Goal: Information Seeking & Learning: Learn about a topic

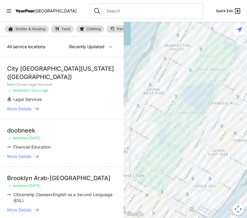
drag, startPoint x: 0, startPoint y: 0, endPoint x: 114, endPoint y: 81, distance: 139.5
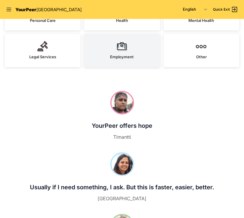
scroll to position [207, 0]
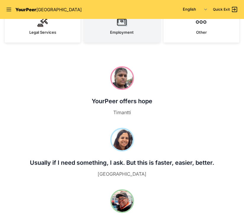
click at [130, 39] on link "Employment" at bounding box center [122, 25] width 76 height 33
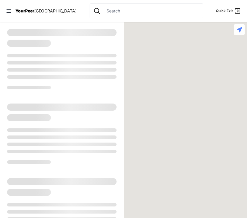
select select "recentlyUpdated"
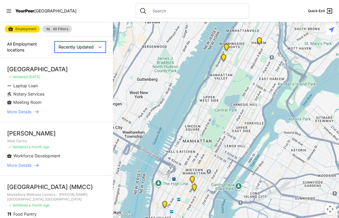
click at [79, 46] on select "Nearby Recently Updated Most Services" at bounding box center [80, 46] width 51 height 11
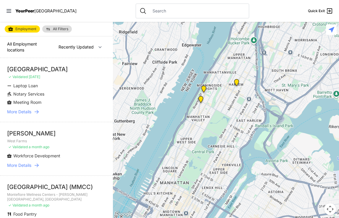
drag, startPoint x: 263, startPoint y: 88, endPoint x: 240, endPoint y: 135, distance: 52.0
click at [240, 135] on div at bounding box center [226, 120] width 226 height 196
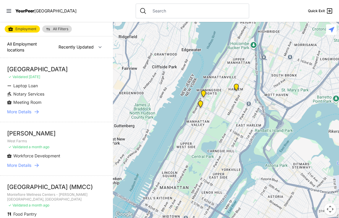
click at [238, 84] on img "Oberia Dempsey Multi Services Center" at bounding box center [236, 88] width 12 height 14
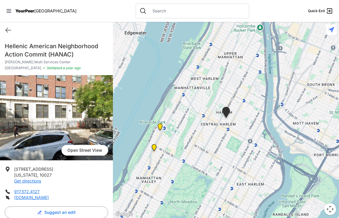
click at [160, 128] on img at bounding box center [160, 128] width 12 height 14
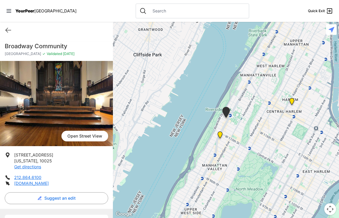
click at [219, 136] on img "Clinical Headquarters" at bounding box center [220, 136] width 12 height 14
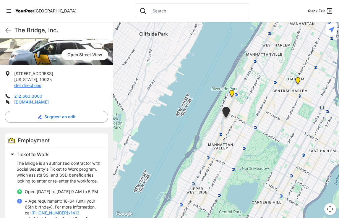
scroll to position [89, 0]
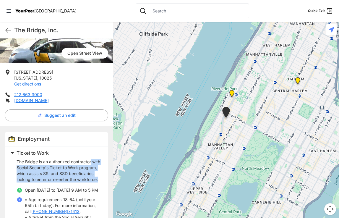
drag, startPoint x: 92, startPoint y: 159, endPoint x: 88, endPoint y: 185, distance: 26.1
click at [88, 182] on p "The Bridge is an authorized contractor with Social Security's Ticket to Work pr…" at bounding box center [59, 171] width 85 height 24
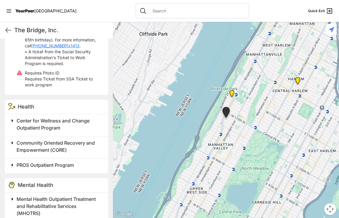
scroll to position [270, 0]
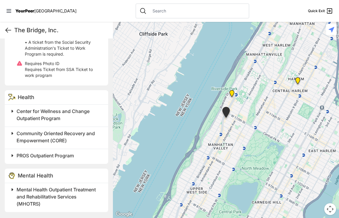
click at [5, 28] on icon at bounding box center [8, 30] width 7 height 7
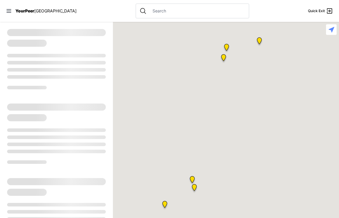
select select "recentlyUpdated"
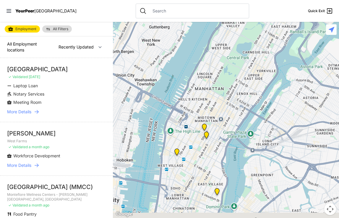
drag, startPoint x: 215, startPoint y: 133, endPoint x: 227, endPoint y: 75, distance: 59.0
click at [227, 75] on div at bounding box center [226, 120] width 226 height 196
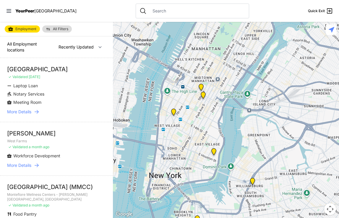
drag, startPoint x: 237, startPoint y: 106, endPoint x: 232, endPoint y: 68, distance: 37.8
click at [232, 68] on div at bounding box center [226, 120] width 226 height 196
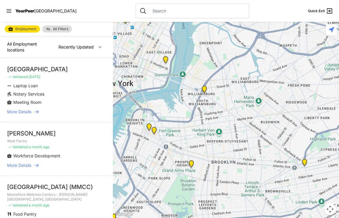
drag, startPoint x: 306, startPoint y: 151, endPoint x: 256, endPoint y: 48, distance: 114.3
click at [244, 48] on div at bounding box center [226, 120] width 226 height 196
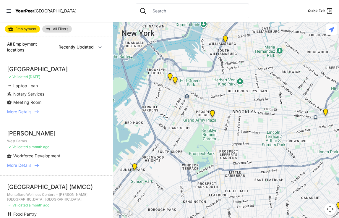
drag, startPoint x: 239, startPoint y: 111, endPoint x: 259, endPoint y: 64, distance: 50.5
click at [244, 64] on div at bounding box center [226, 120] width 226 height 196
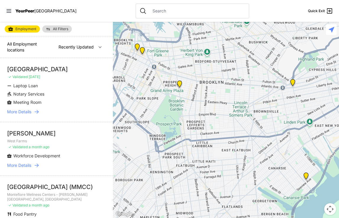
drag, startPoint x: 269, startPoint y: 120, endPoint x: 237, endPoint y: 97, distance: 39.6
click at [237, 97] on div at bounding box center [226, 120] width 226 height 196
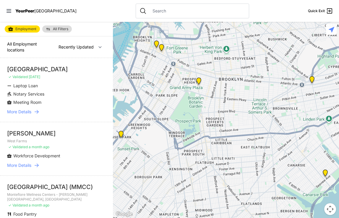
drag, startPoint x: 232, startPoint y: 109, endPoint x: 251, endPoint y: 106, distance: 19.2
click at [244, 105] on div at bounding box center [226, 120] width 226 height 196
click at [198, 81] on img at bounding box center [199, 82] width 12 height 14
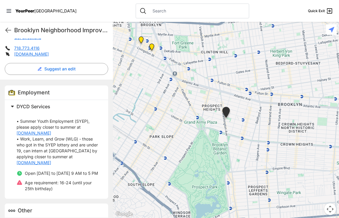
scroll to position [148, 0]
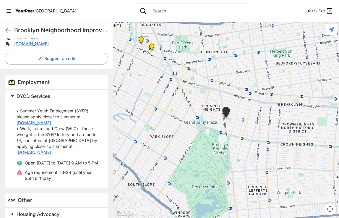
click at [13, 94] on span at bounding box center [86, 96] width 156 height 8
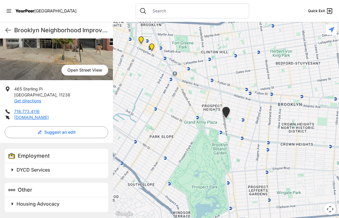
scroll to position [74, 0]
click at [13, 167] on span at bounding box center [86, 170] width 156 height 8
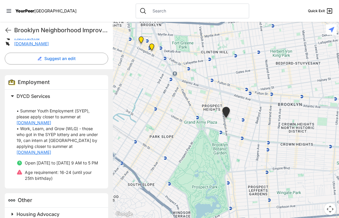
click at [66, 140] on p "• Summer Youth Employment (SYEP), please apply closer to summer at [DOMAIN_NAME…" at bounding box center [59, 128] width 85 height 53
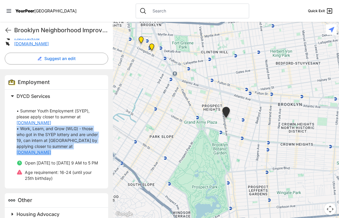
click at [66, 140] on p "• Summer Youth Employment (SYEP), please apply closer to summer at [DOMAIN_NAME…" at bounding box center [59, 128] width 85 height 53
click at [72, 138] on p "• Summer Youth Employment (SYEP), please apply closer to summer at [DOMAIN_NAME…" at bounding box center [59, 128] width 85 height 53
click at [80, 136] on p "• Summer Youth Employment (SYEP), please apply closer to summer at [DOMAIN_NAME…" at bounding box center [59, 128] width 85 height 53
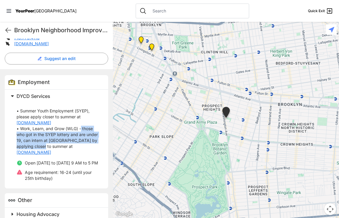
drag, startPoint x: 82, startPoint y: 128, endPoint x: 84, endPoint y: 147, distance: 19.0
click at [84, 147] on p "• Summer Youth Employment (SYEP), please apply closer to summer at [DOMAIN_NAME…" at bounding box center [59, 128] width 85 height 53
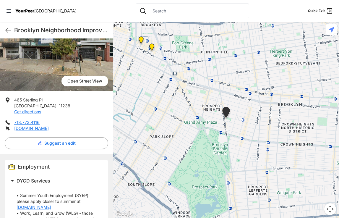
scroll to position [30, 0]
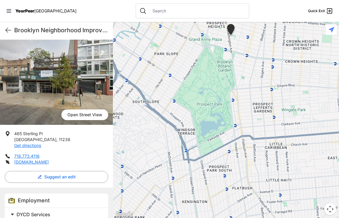
drag, startPoint x: 265, startPoint y: 123, endPoint x: 269, endPoint y: 36, distance: 87.1
click at [244, 36] on div at bounding box center [226, 120] width 226 height 196
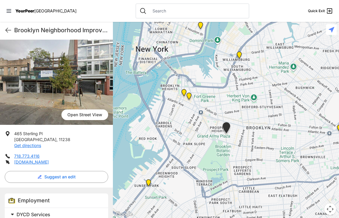
drag, startPoint x: 280, startPoint y: 62, endPoint x: 233, endPoint y: 117, distance: 72.2
click at [234, 117] on div at bounding box center [226, 120] width 226 height 196
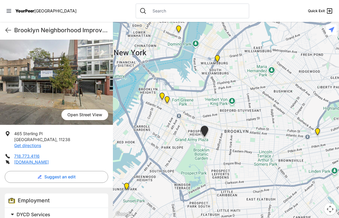
click at [168, 100] on img "Brooklyn Office" at bounding box center [167, 101] width 12 height 14
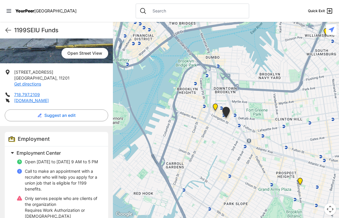
scroll to position [118, 0]
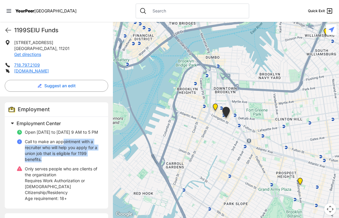
drag, startPoint x: 64, startPoint y: 143, endPoint x: 68, endPoint y: 159, distance: 16.7
click at [68, 159] on p "Call to make an appointment with a recruiter who will help you apply for a unio…" at bounding box center [63, 151] width 76 height 24
drag, startPoint x: 68, startPoint y: 159, endPoint x: 62, endPoint y: 140, distance: 20.1
click at [62, 140] on p "Call to make an appointment with a recruiter who will help you apply for a unio…" at bounding box center [63, 151] width 76 height 24
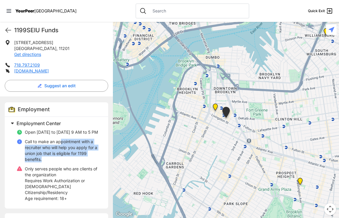
click at [62, 140] on p "Call to make an appointment with a recruiter who will help you apply for a unio…" at bounding box center [63, 151] width 76 height 24
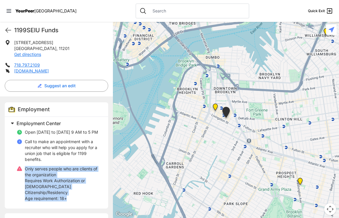
drag, startPoint x: 65, startPoint y: 172, endPoint x: 76, endPoint y: 190, distance: 21.5
click at [76, 190] on ul "Open [DATE] to [DATE] 9 AM to 5 PM Call to make an appointment with a recruiter…" at bounding box center [59, 165] width 85 height 72
click at [76, 196] on p "Age requirement: 18+" at bounding box center [63, 199] width 76 height 6
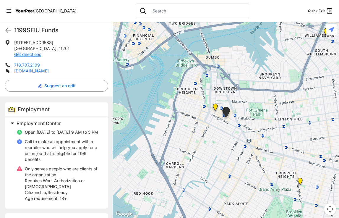
click at [63, 167] on span "Only serves people who are clients of the organization" at bounding box center [61, 171] width 72 height 11
click at [66, 171] on span "Only serves people who are clients of the organization" at bounding box center [61, 171] width 72 height 11
click at [67, 173] on p "Only serves people who are clients of the organization" at bounding box center [63, 172] width 76 height 12
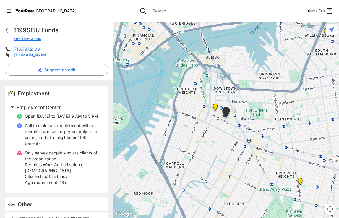
scroll to position [143, 0]
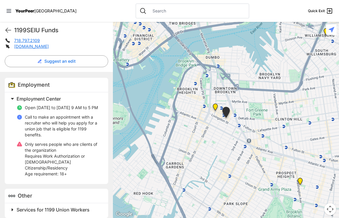
click at [66, 207] on span "Services for 1199 Union Workers" at bounding box center [53, 210] width 73 height 6
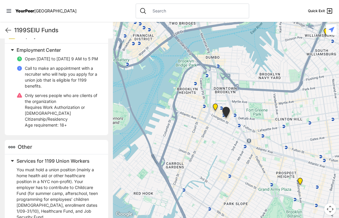
scroll to position [202, 0]
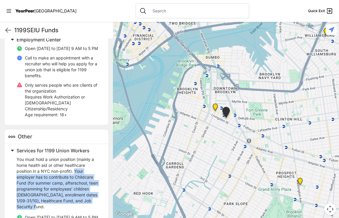
drag, startPoint x: 76, startPoint y: 166, endPoint x: 81, endPoint y: 198, distance: 32.6
click at [81, 198] on p "You must hold a union position (mainly a home health aid or other healthcare po…" at bounding box center [59, 182] width 85 height 53
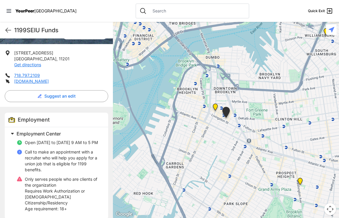
scroll to position [100, 0]
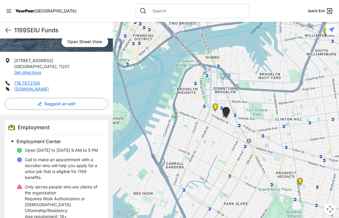
click at [214, 107] on img "Brooklyn" at bounding box center [215, 108] width 12 height 14
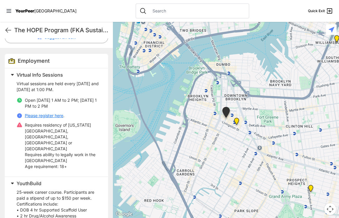
scroll to position [177, 0]
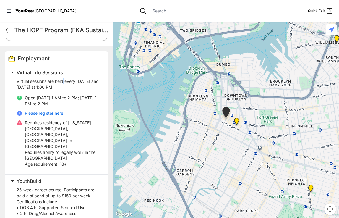
click at [65, 78] on div "Virtual sessions are held every [DATE] and [DATE] at 1:00 PM. Open [DATE] 1 AM …" at bounding box center [59, 122] width 85 height 93
click at [66, 82] on p "Virtual sessions are held every [DATE] and [DATE] at 1:00 PM." at bounding box center [59, 84] width 85 height 12
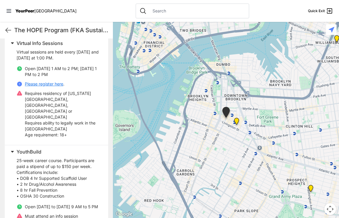
scroll to position [207, 0]
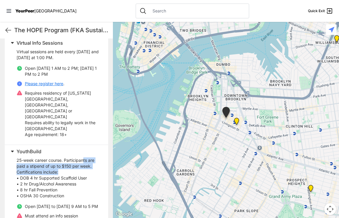
drag, startPoint x: 86, startPoint y: 153, endPoint x: 88, endPoint y: 159, distance: 6.5
click at [88, 159] on div "25-week career course. Participants are paid a stipend of up to $150 per week. …" at bounding box center [59, 203] width 85 height 96
click at [88, 159] on p "25-week career course. Participants are paid a stipend of up to $150 per week. …" at bounding box center [59, 177] width 85 height 41
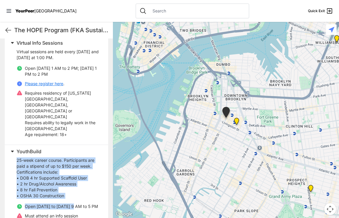
drag, startPoint x: 55, startPoint y: 147, endPoint x: 73, endPoint y: 187, distance: 43.7
click at [73, 187] on div "YouthBuild 25-week career course. Participants are paid a stipend of up to $150…" at bounding box center [54, 199] width 93 height 104
click at [73, 185] on p "25-week career course. Participants are paid a stipend of up to $150 per week. …" at bounding box center [59, 177] width 85 height 41
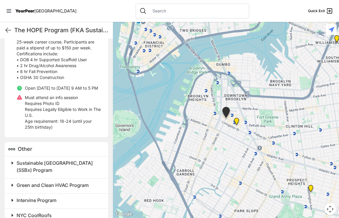
scroll to position [340, 0]
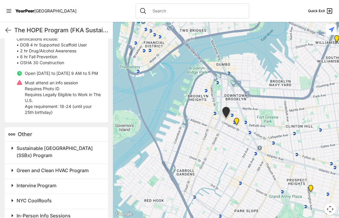
click at [67, 167] on span "Green and Clean HVAC Program" at bounding box center [53, 170] width 72 height 6
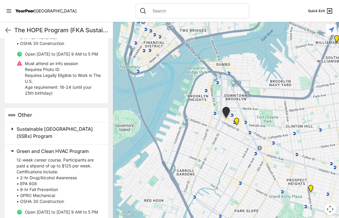
scroll to position [370, 0]
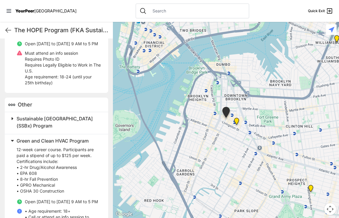
click at [70, 144] on div "12-week career course. Participants are paid a stipend of up to $125 per week. …" at bounding box center [59, 196] width 85 height 105
click at [71, 137] on h2 "Green and Clean HVAC Program" at bounding box center [59, 140] width 85 height 7
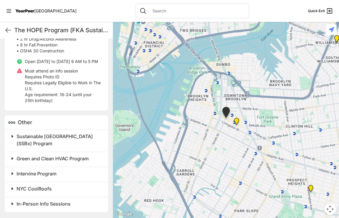
scroll to position [340, 0]
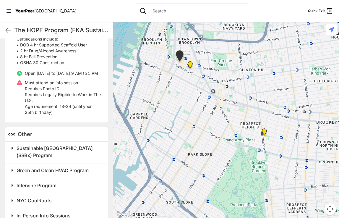
drag, startPoint x: 231, startPoint y: 162, endPoint x: 184, endPoint y: 104, distance: 75.3
click at [184, 104] on div at bounding box center [226, 120] width 226 height 196
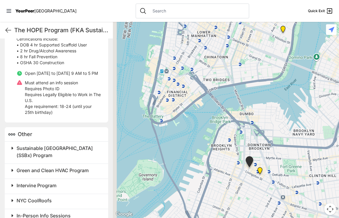
drag, startPoint x: 245, startPoint y: 201, endPoint x: 301, endPoint y: 251, distance: 75.0
click at [244, 218] on html "View map Close panel YourPeer [GEOGRAPHIC_DATA] Quick Exit Single Adult Familie…" at bounding box center [169, 109] width 339 height 218
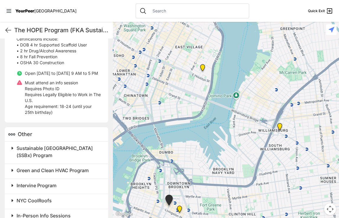
drag, startPoint x: 281, startPoint y: 95, endPoint x: 167, endPoint y: 137, distance: 122.0
click at [167, 137] on div at bounding box center [226, 120] width 226 height 196
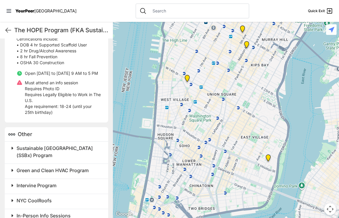
drag, startPoint x: 188, startPoint y: 102, endPoint x: 253, endPoint y: 193, distance: 112.0
click at [244, 193] on div at bounding box center [226, 120] width 226 height 196
click at [244, 156] on img "Jobs Plus" at bounding box center [269, 159] width 12 height 14
click at [244, 158] on img "Jobs Plus" at bounding box center [269, 159] width 12 height 14
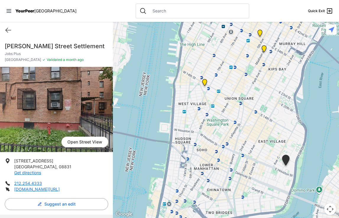
drag, startPoint x: 161, startPoint y: 98, endPoint x: 206, endPoint y: 134, distance: 57.1
click at [206, 134] on div at bounding box center [226, 120] width 226 height 196
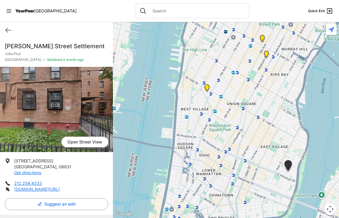
click at [206, 88] on img "The Center, Main Building" at bounding box center [207, 89] width 12 height 14
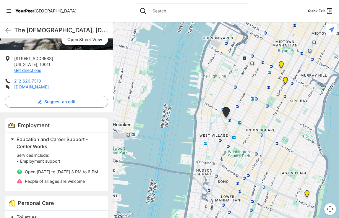
scroll to position [148, 0]
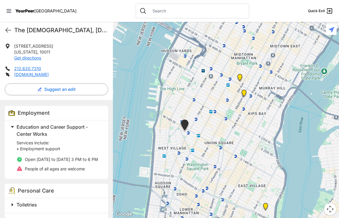
drag, startPoint x: 269, startPoint y: 87, endPoint x: 227, endPoint y: 101, distance: 43.3
click at [227, 101] on div at bounding box center [226, 120] width 226 height 196
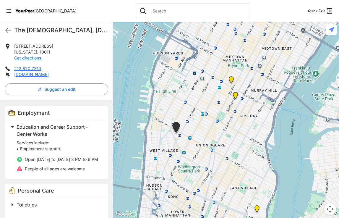
click at [236, 94] on img "Greater New York City" at bounding box center [236, 97] width 12 height 14
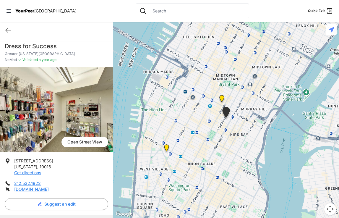
click at [221, 98] on img at bounding box center [222, 100] width 12 height 14
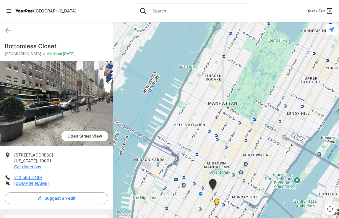
drag, startPoint x: 205, startPoint y: 114, endPoint x: 195, endPoint y: 175, distance: 61.2
click at [195, 175] on div at bounding box center [226, 120] width 226 height 196
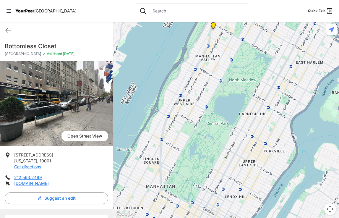
drag, startPoint x: 253, startPoint y: 163, endPoint x: 198, endPoint y: 213, distance: 74.1
click at [197, 215] on div at bounding box center [226, 120] width 226 height 196
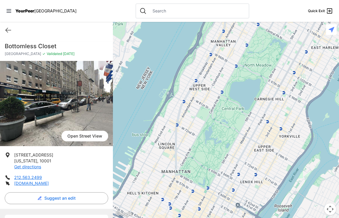
drag, startPoint x: 261, startPoint y: 169, endPoint x: 237, endPoint y: 228, distance: 63.2
click at [237, 218] on html "View map Close panel YourPeer [GEOGRAPHIC_DATA] Quick Exit Single Adult Familie…" at bounding box center [169, 109] width 339 height 218
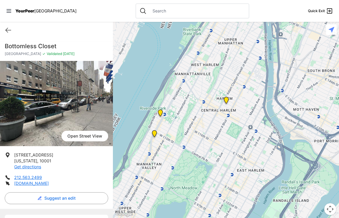
drag, startPoint x: 266, startPoint y: 125, endPoint x: 265, endPoint y: 182, distance: 56.2
click at [244, 182] on div at bounding box center [226, 120] width 226 height 196
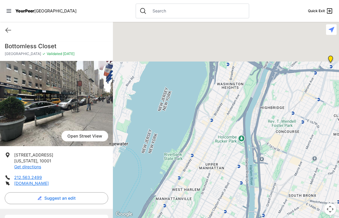
drag, startPoint x: 255, startPoint y: 148, endPoint x: 240, endPoint y: 188, distance: 42.3
click at [240, 188] on div at bounding box center [226, 120] width 226 height 196
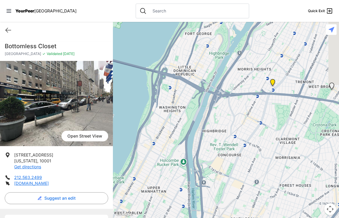
drag, startPoint x: 285, startPoint y: 111, endPoint x: 229, endPoint y: 131, distance: 60.3
click at [229, 131] on div at bounding box center [226, 120] width 226 height 196
click at [244, 82] on img "Bronx Recovery Support Center" at bounding box center [273, 84] width 12 height 14
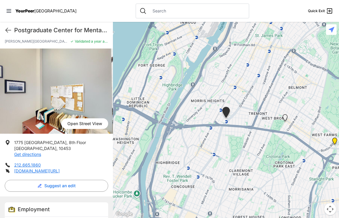
scroll to position [59, 0]
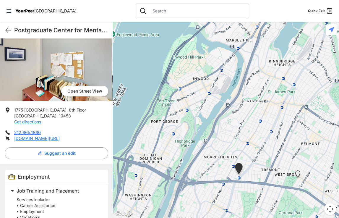
drag, startPoint x: 227, startPoint y: 84, endPoint x: 238, endPoint y: 138, distance: 54.4
click at [238, 138] on div at bounding box center [226, 120] width 226 height 196
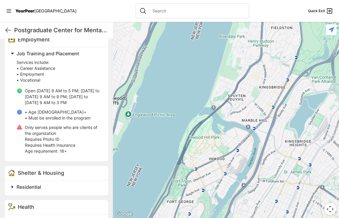
scroll to position [207, 0]
